Goal: Transaction & Acquisition: Subscribe to service/newsletter

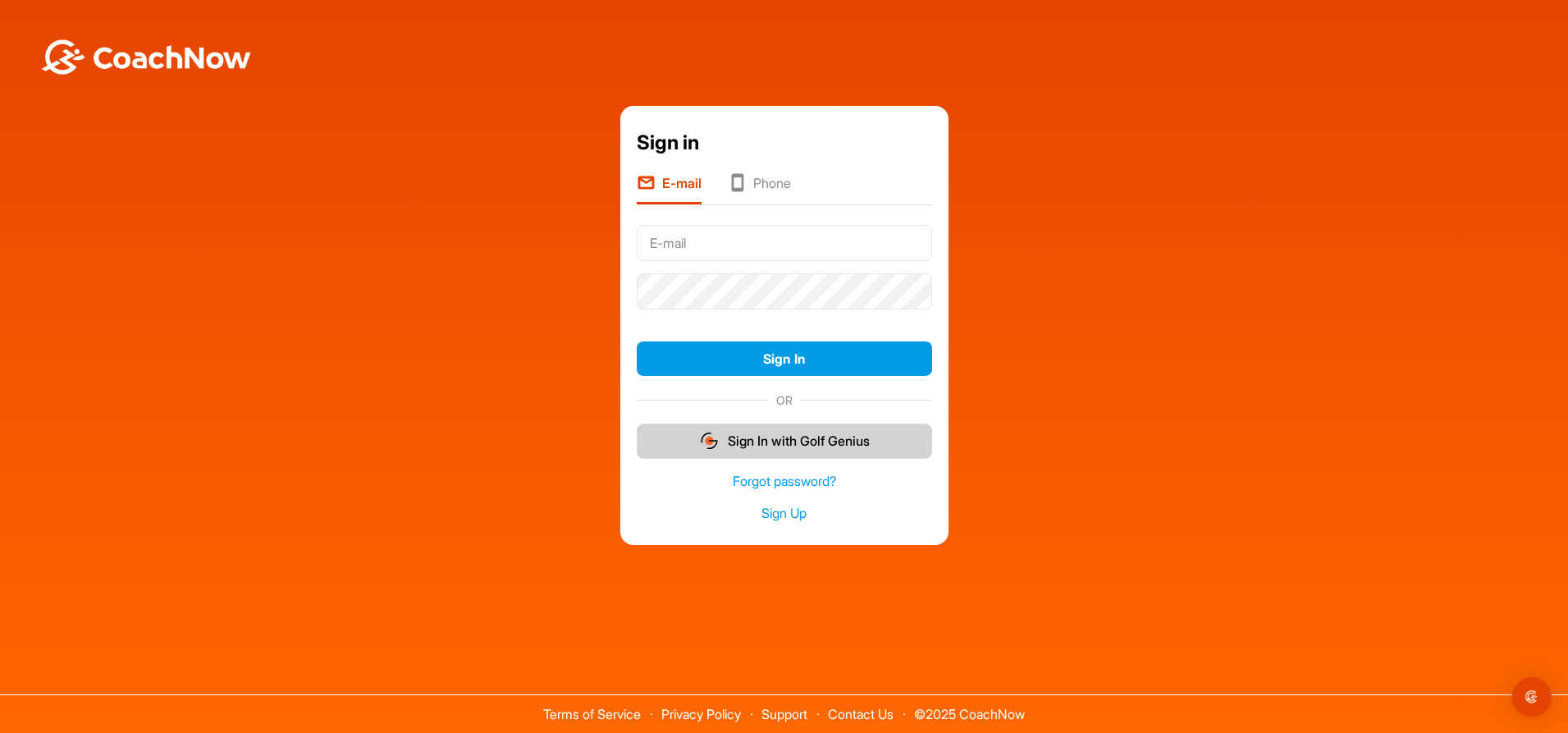
click at [765, 432] on button "Sign In with Golf Genius" at bounding box center [785, 441] width 296 height 36
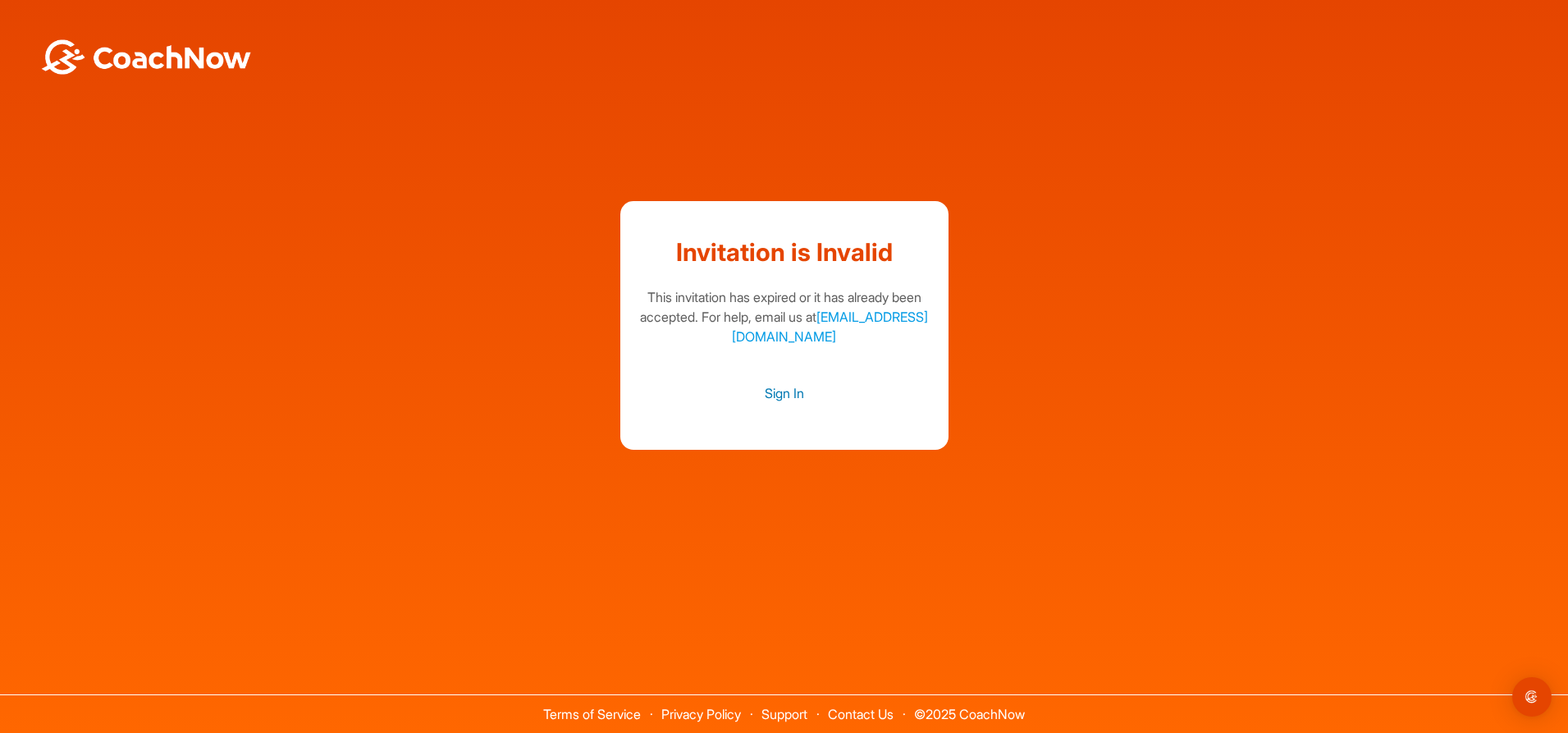
click at [765, 399] on link "Sign In" at bounding box center [785, 394] width 296 height 22
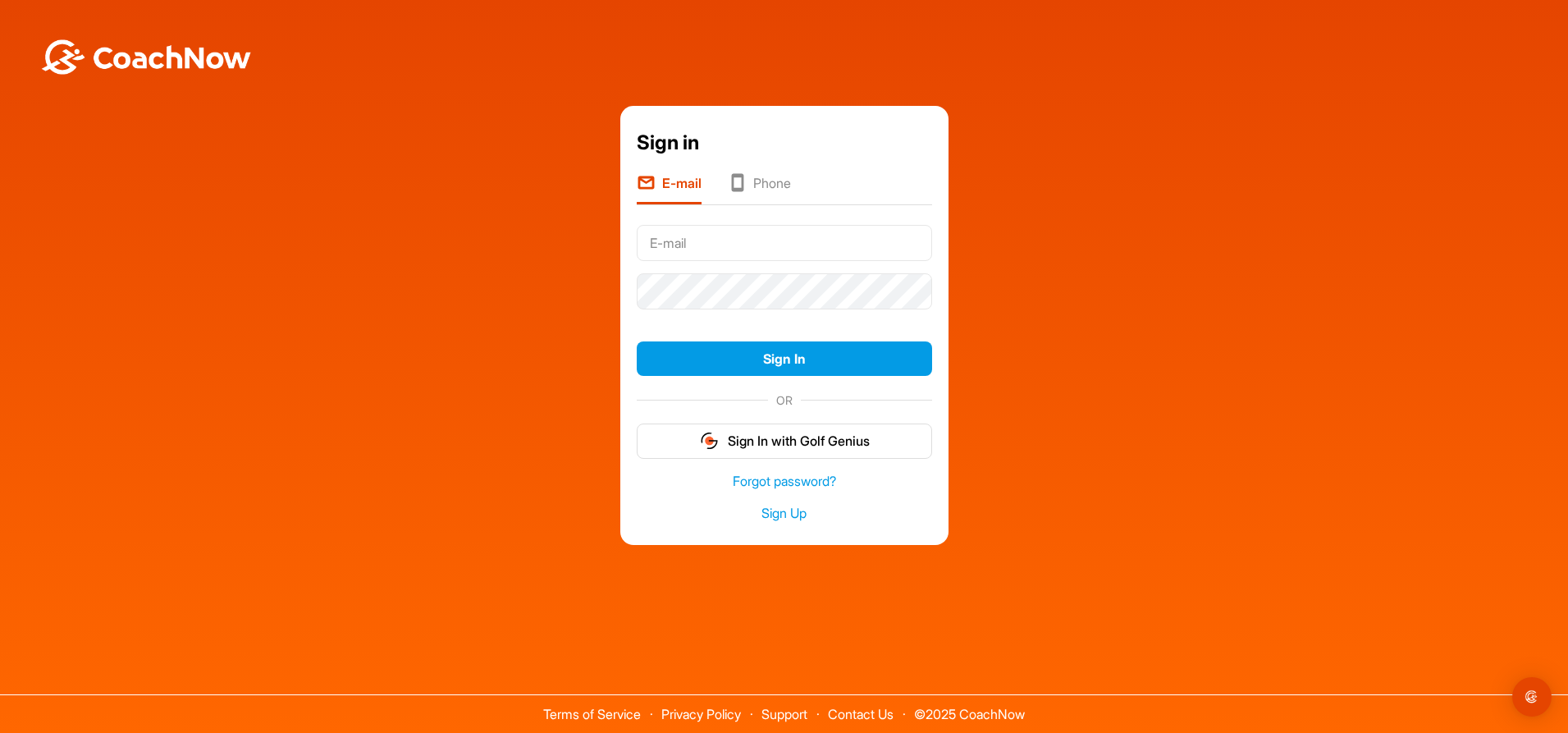
click at [756, 183] on li "Phone" at bounding box center [759, 189] width 63 height 32
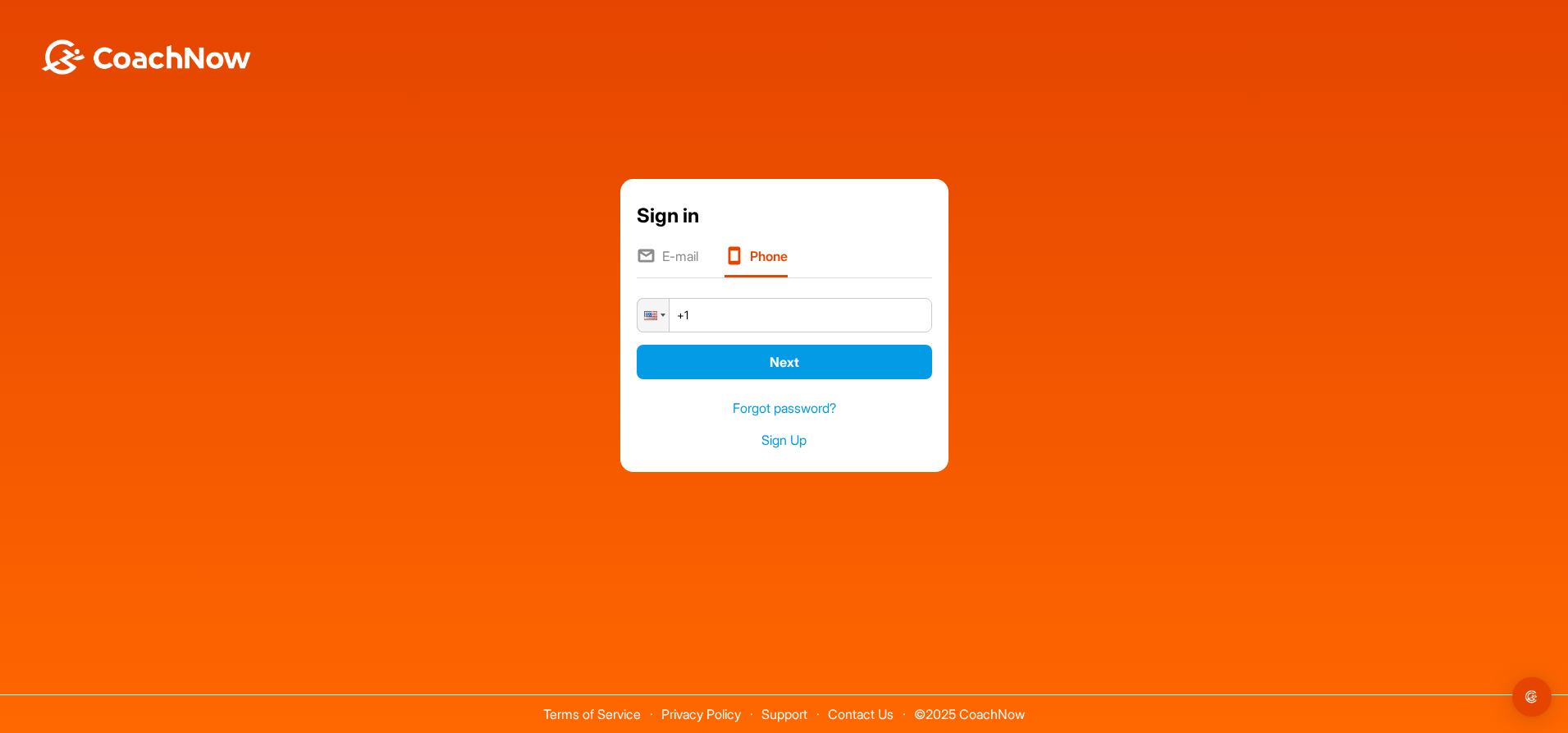
click at [672, 253] on li "E-mail" at bounding box center [668, 262] width 61 height 32
